Goal: Transaction & Acquisition: Purchase product/service

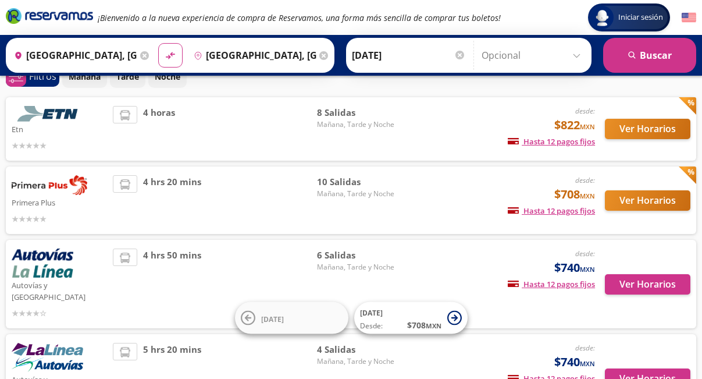
scroll to position [51, 0]
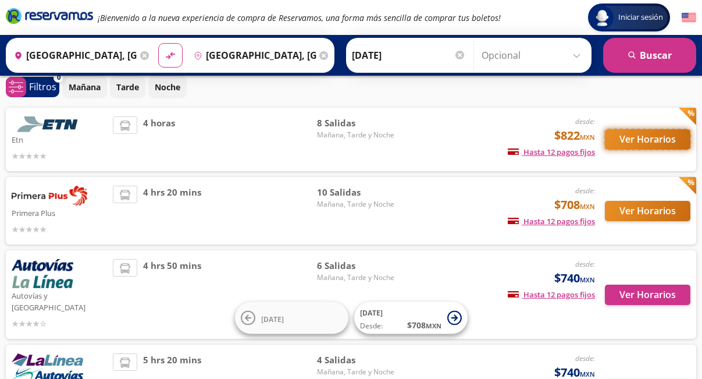
click at [639, 137] on button "Ver Horarios" at bounding box center [648, 139] width 86 height 20
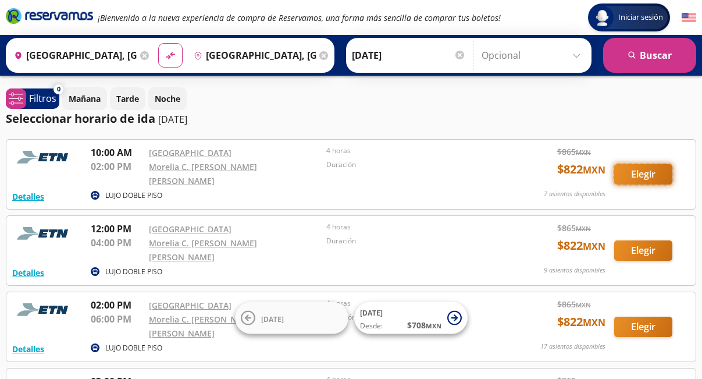
click at [642, 173] on button "Elegir" at bounding box center [643, 174] width 58 height 20
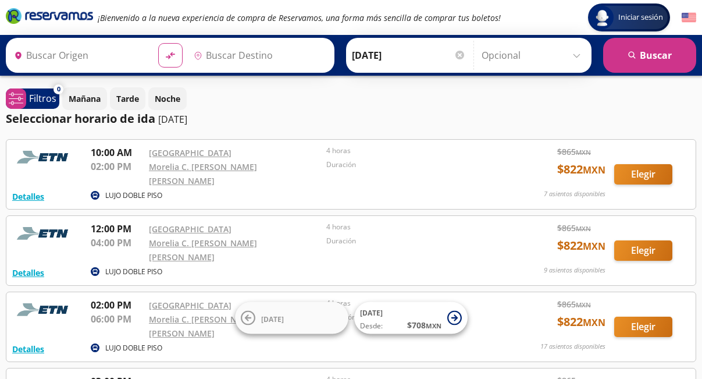
type input "[GEOGRAPHIC_DATA], [GEOGRAPHIC_DATA]"
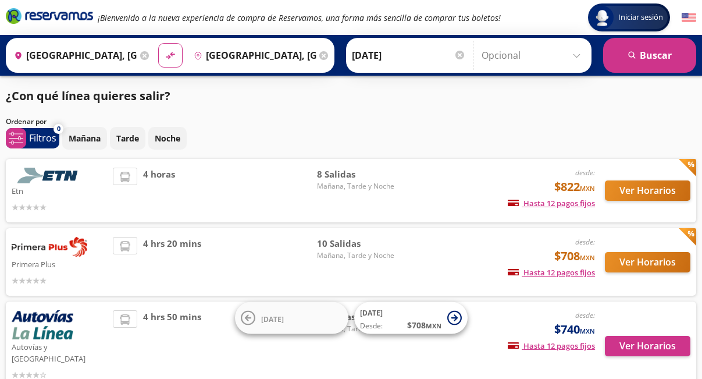
click at [60, 177] on img at bounding box center [50, 176] width 76 height 16
click at [656, 192] on button "Ver Horarios" at bounding box center [648, 190] width 86 height 20
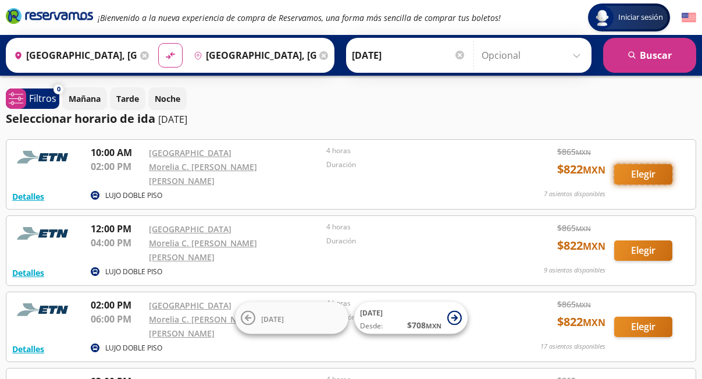
click at [640, 172] on button "Elegir" at bounding box center [643, 174] width 58 height 20
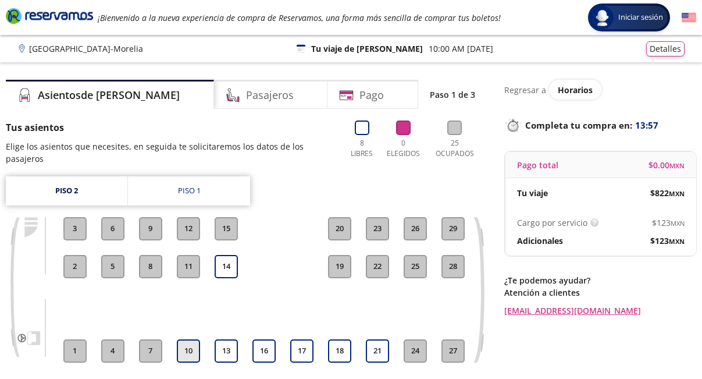
click at [189, 339] on button "10" at bounding box center [188, 350] width 23 height 23
click at [246, 95] on h4 "Pasajeros" at bounding box center [270, 95] width 48 height 16
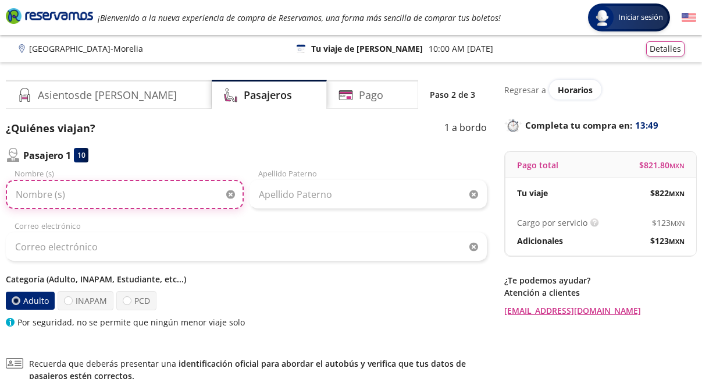
click at [69, 190] on input "Nombre (s)" at bounding box center [125, 194] width 238 height 29
type input "l"
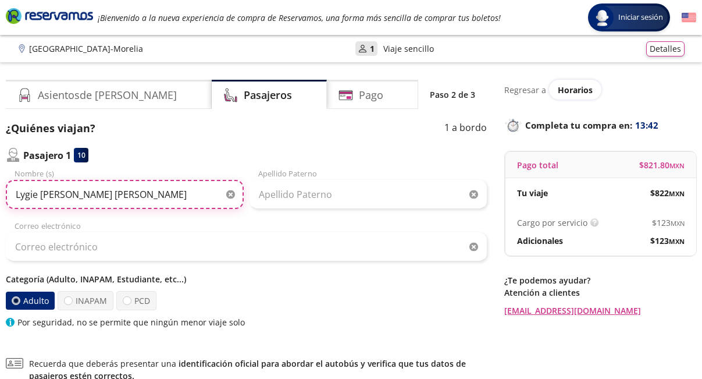
type input "Lygie [PERSON_NAME] [PERSON_NAME]"
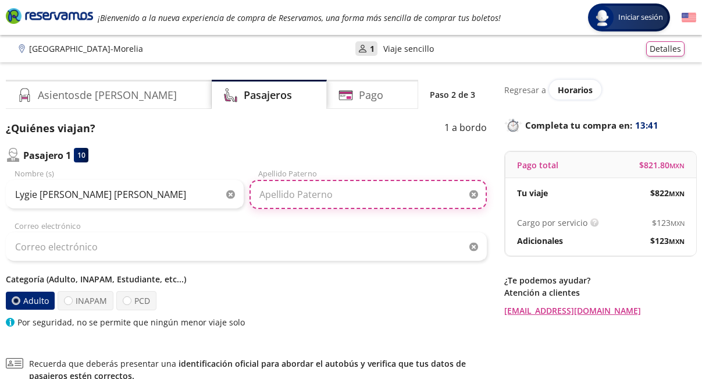
click at [286, 195] on input "Apellido Paterno" at bounding box center [369, 194] width 238 height 29
type input "de [PERSON_NAME]"
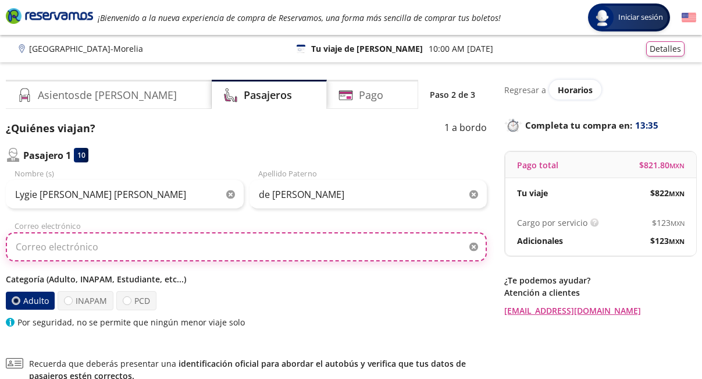
click at [65, 246] on input "Correo electrónico" at bounding box center [246, 246] width 481 height 29
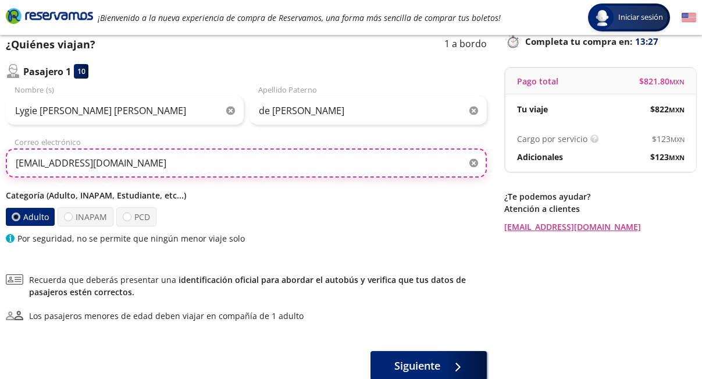
scroll to position [85, 0]
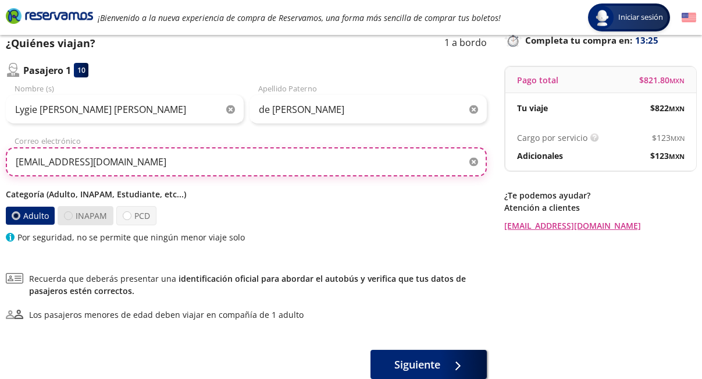
type input "[EMAIL_ADDRESS][DOMAIN_NAME]"
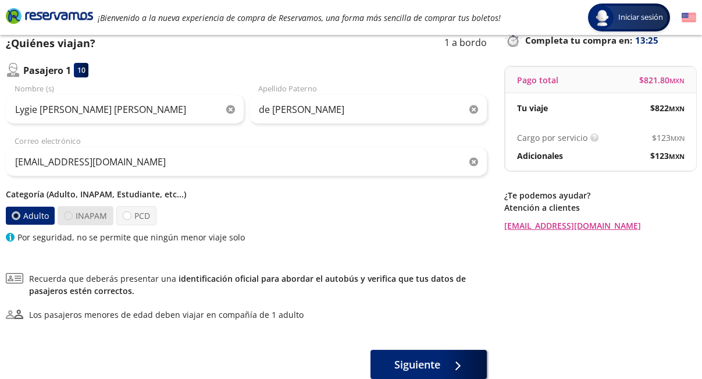
click at [68, 214] on div at bounding box center [68, 215] width 9 height 9
click at [68, 214] on input "INAPAM" at bounding box center [69, 216] width 8 height 8
radio input "true"
radio input "false"
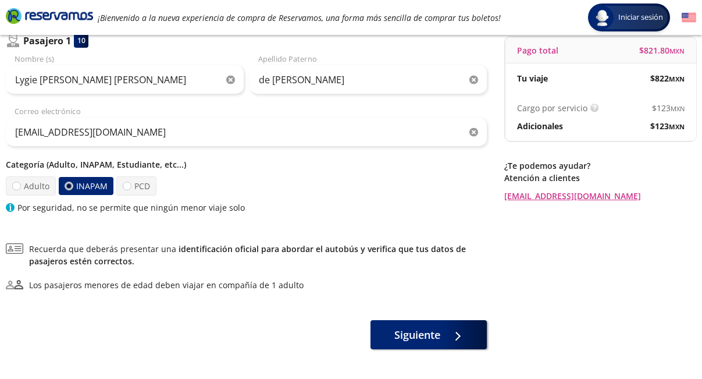
scroll to position [161, 0]
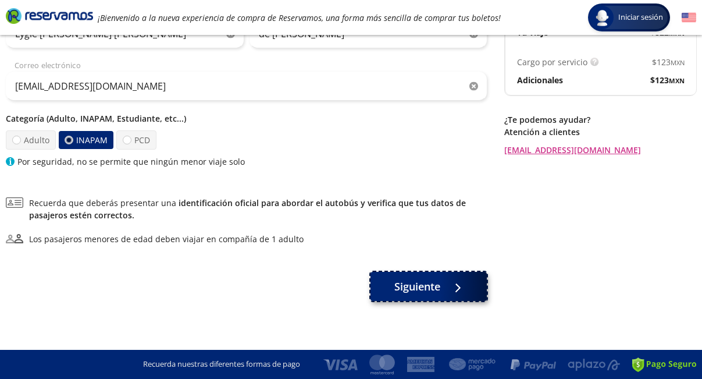
click at [428, 292] on span "Siguiente" at bounding box center [417, 287] width 46 height 16
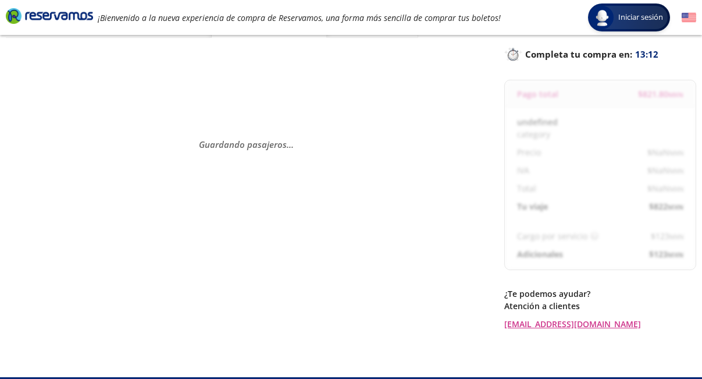
scroll to position [83, 0]
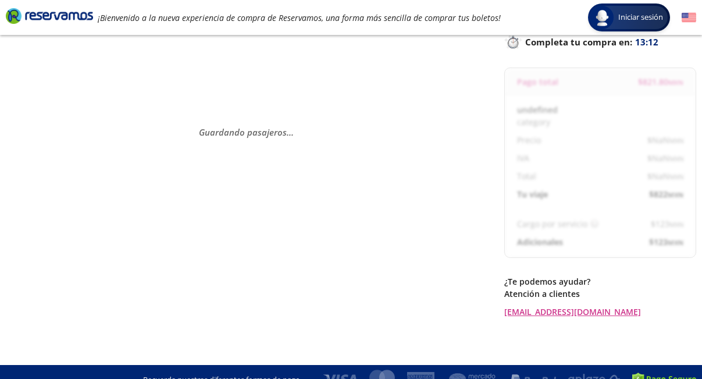
select select "MX"
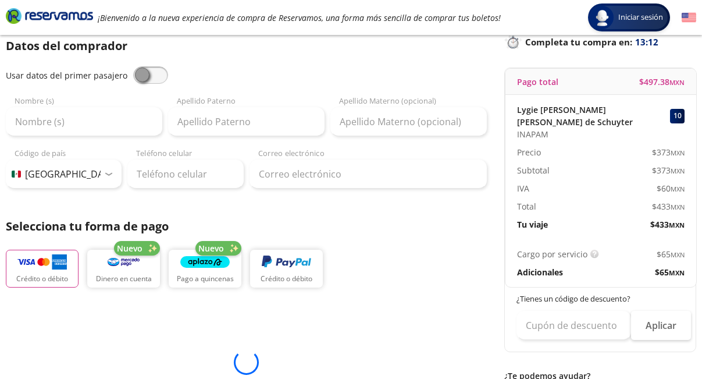
scroll to position [98, 0]
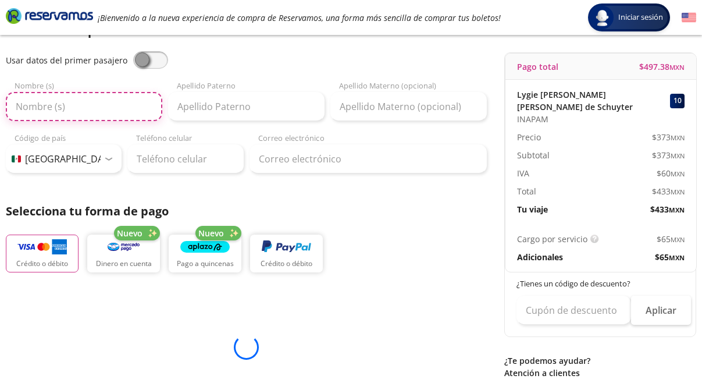
click at [94, 105] on input "Nombre (s)" at bounding box center [84, 106] width 157 height 29
type input "Lygie"
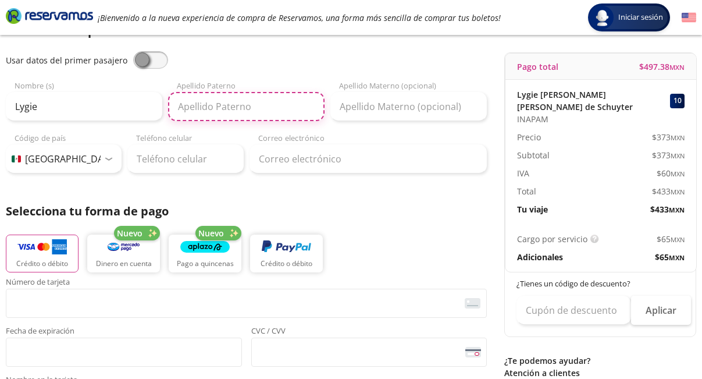
click at [232, 113] on input "Apellido Paterno" at bounding box center [246, 106] width 157 height 29
type input "de [PERSON_NAME]"
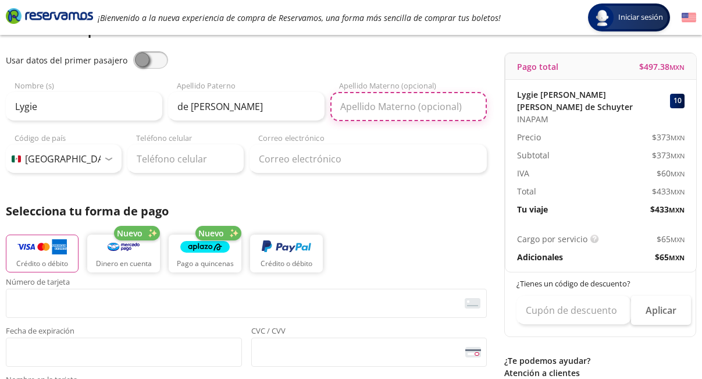
click at [418, 109] on input "Apellido Materno (opcional)" at bounding box center [408, 106] width 157 height 29
type input "[PERSON_NAME]"
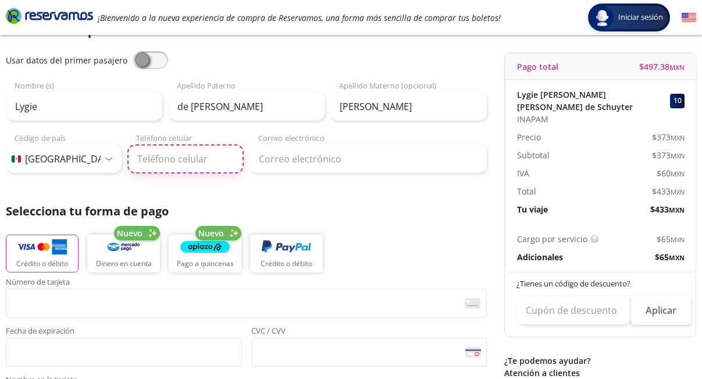
click at [168, 162] on input "Teléfono celular" at bounding box center [185, 158] width 116 height 29
type input "[PHONE_NUMBER]"
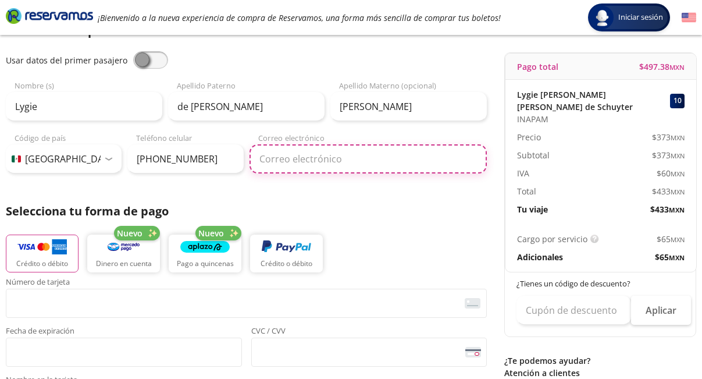
click at [286, 163] on input "Correo electrónico" at bounding box center [369, 158] width 238 height 29
type input "[EMAIL_ADDRESS][DOMAIN_NAME]"
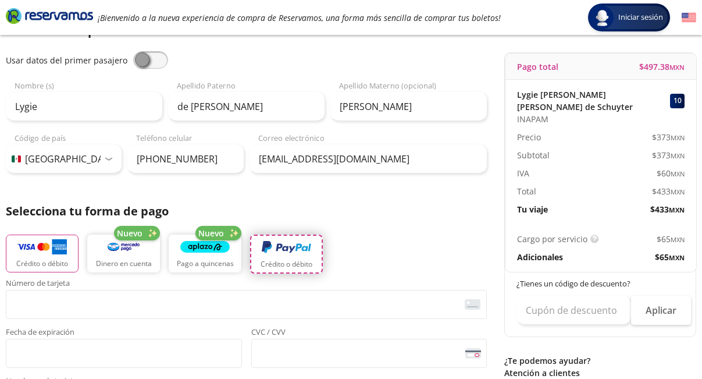
click at [283, 255] on img "button" at bounding box center [286, 247] width 49 height 17
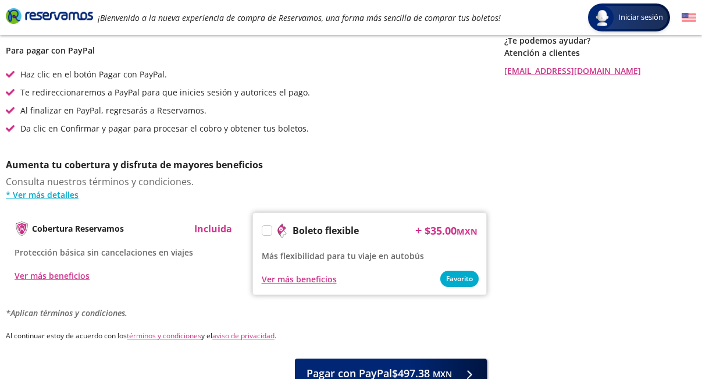
scroll to position [421, 0]
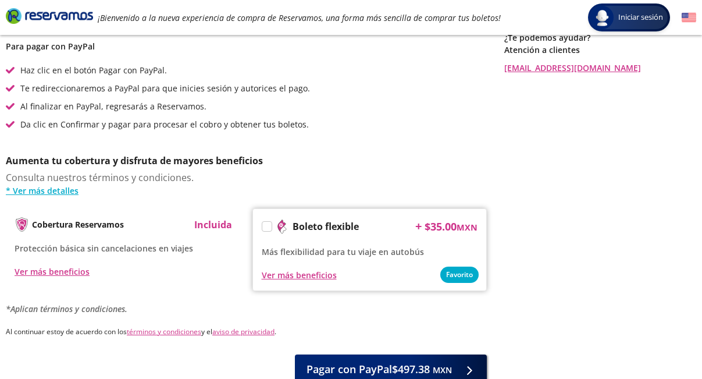
click at [265, 228] on label at bounding box center [266, 226] width 9 height 9
click at [265, 228] on input "Boleto flexible" at bounding box center [266, 229] width 8 height 8
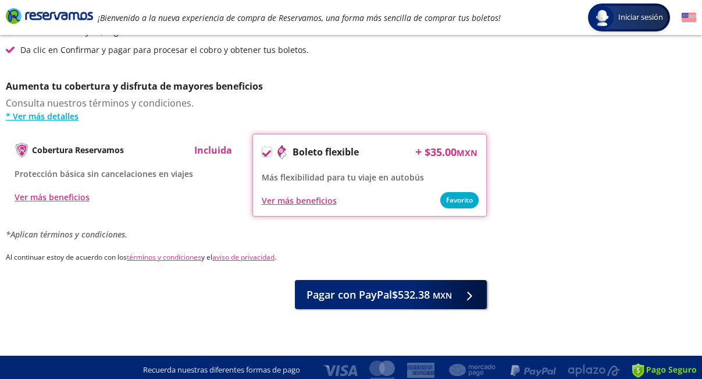
scroll to position [502, 0]
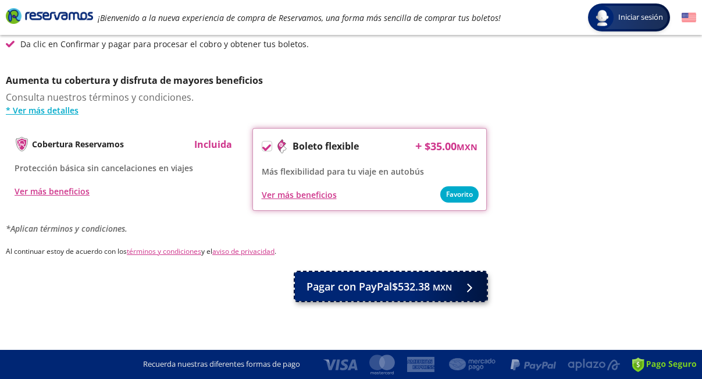
click at [397, 288] on span "Pagar con PayPal $532.38 MXN" at bounding box center [379, 287] width 145 height 16
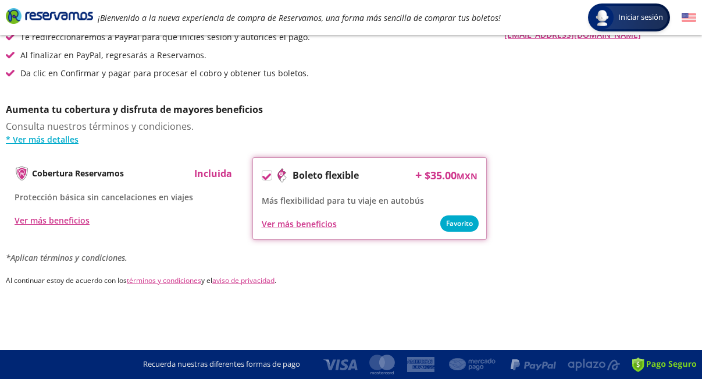
scroll to position [0, 0]
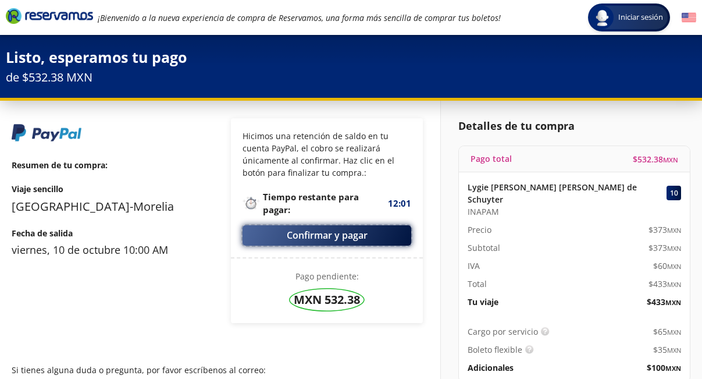
click at [349, 238] on button "Confirmar y pagar" at bounding box center [327, 235] width 169 height 20
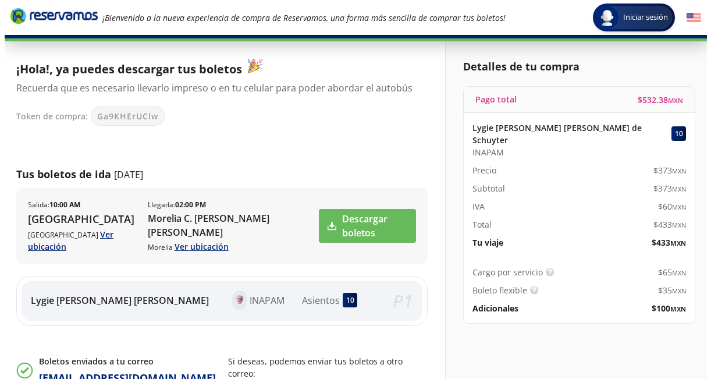
scroll to position [57, 0]
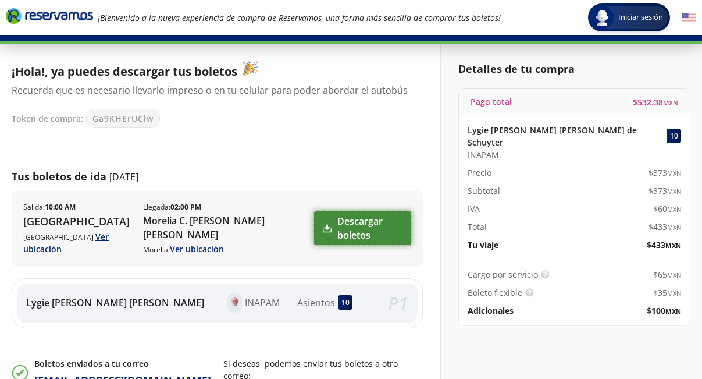
click at [344, 226] on link "Descargar boletos" at bounding box center [362, 228] width 97 height 34
